Goal: Find specific page/section: Find specific page/section

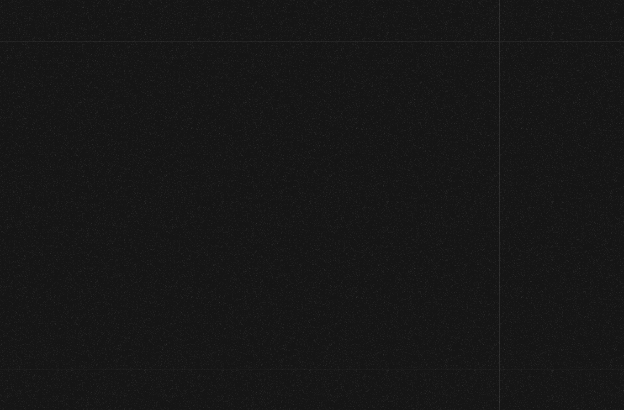
scroll to position [29, 0]
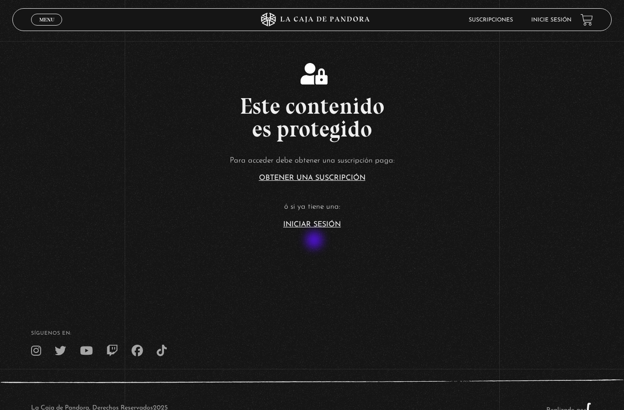
click at [320, 228] on link "Iniciar Sesión" at bounding box center [312, 224] width 58 height 7
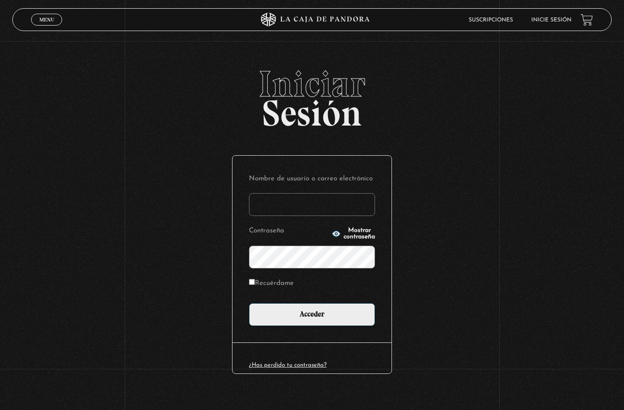
type input "[EMAIL_ADDRESS][DOMAIN_NAME]"
click at [312, 320] on input "Acceder" at bounding box center [312, 314] width 126 height 23
